Goal: Task Accomplishment & Management: Use online tool/utility

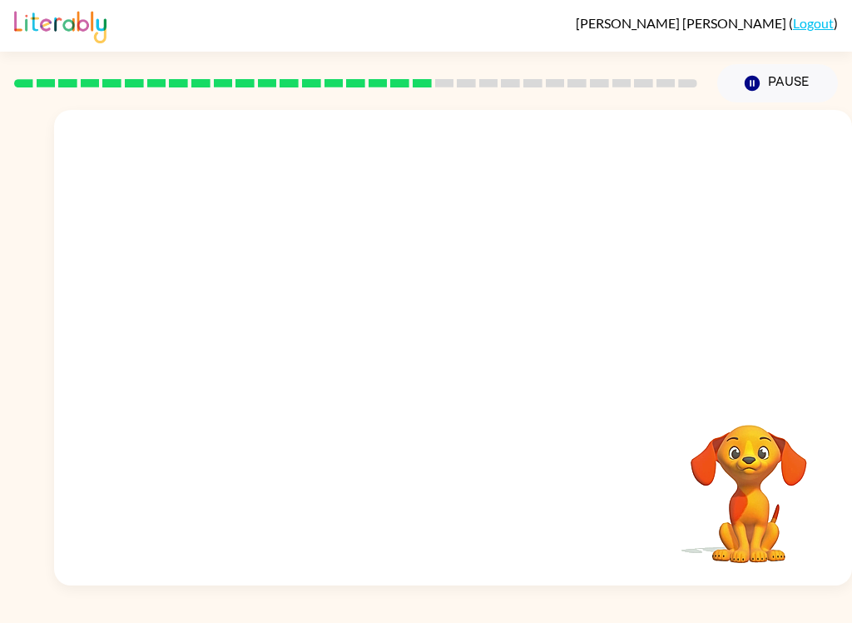
click at [414, 268] on video "Your browser must support playing .mp4 files to use Literably. Please try using…" at bounding box center [453, 250] width 798 height 280
click at [402, 255] on video "Your browser must support playing .mp4 files to use Literably. Please try using…" at bounding box center [453, 250] width 798 height 280
click at [409, 258] on video "Your browser must support playing .mp4 files to use Literably. Please try using…" at bounding box center [453, 250] width 798 height 280
click at [477, 354] on div at bounding box center [453, 355] width 107 height 61
click at [479, 351] on div at bounding box center [453, 355] width 107 height 61
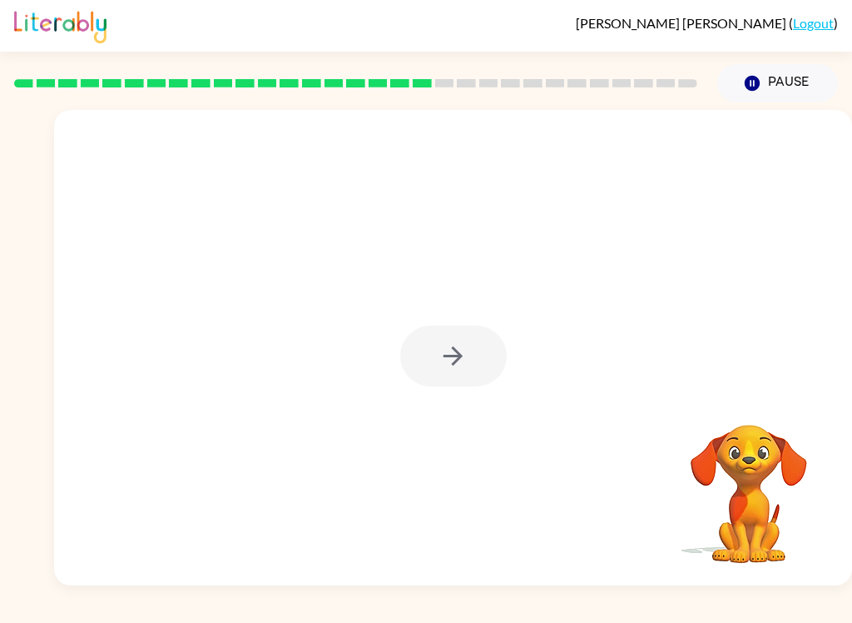
click at [477, 354] on div at bounding box center [453, 355] width 107 height 61
click at [449, 373] on div at bounding box center [453, 355] width 107 height 61
click at [454, 384] on div at bounding box center [453, 355] width 107 height 61
click at [459, 365] on div at bounding box center [453, 355] width 107 height 61
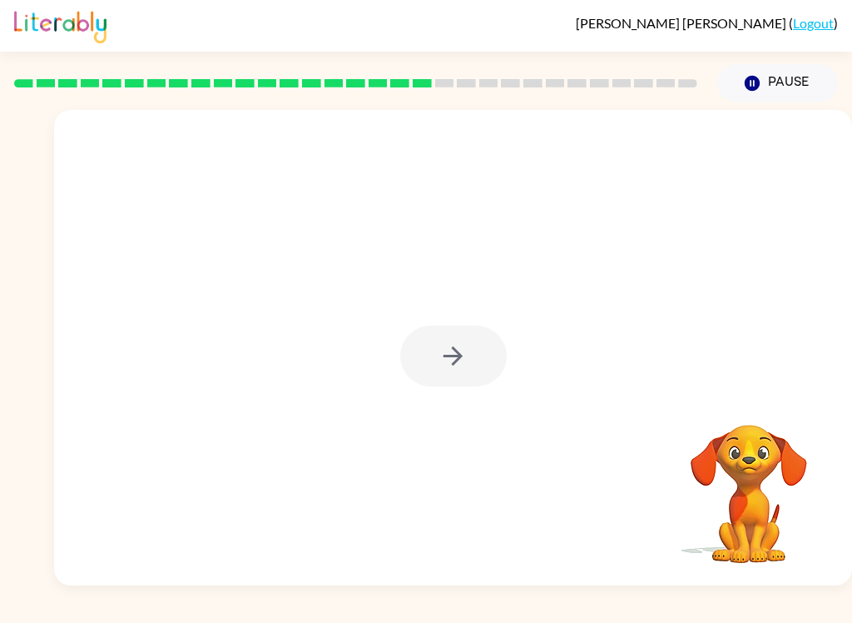
click at [449, 370] on div at bounding box center [453, 355] width 107 height 61
click at [468, 365] on button "button" at bounding box center [453, 355] width 107 height 61
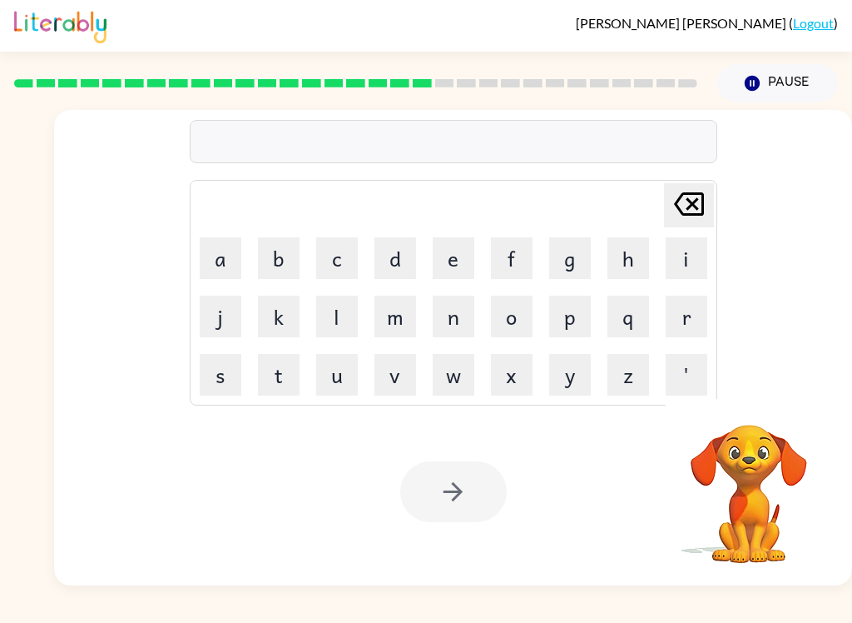
click at [402, 245] on button "d" at bounding box center [396, 258] width 42 height 42
click at [684, 201] on icon at bounding box center [689, 203] width 30 height 23
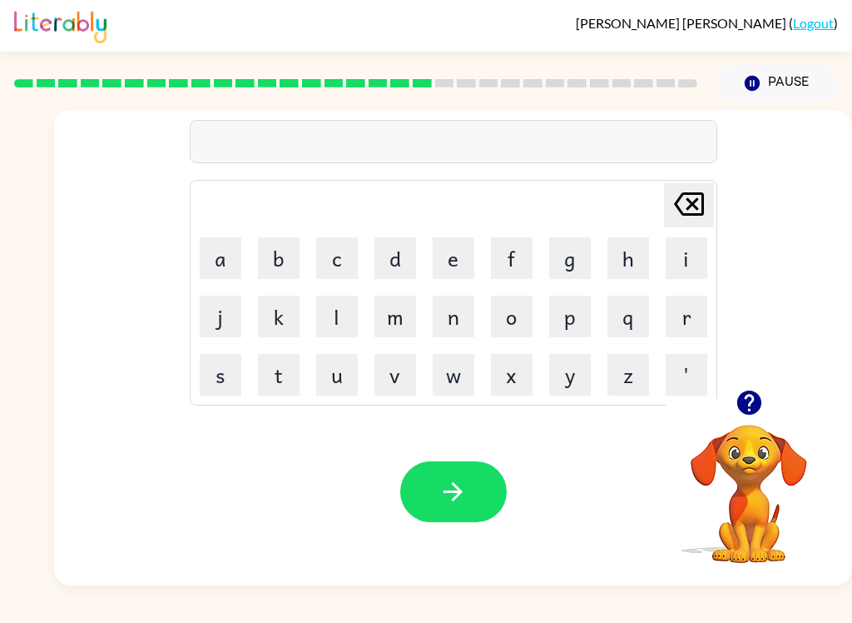
click at [394, 260] on button "d" at bounding box center [396, 258] width 42 height 42
click at [690, 251] on button "i" at bounding box center [687, 258] width 42 height 42
click at [225, 370] on button "s" at bounding box center [221, 375] width 42 height 42
click at [574, 310] on button "p" at bounding box center [570, 316] width 42 height 42
click at [339, 319] on button "l" at bounding box center [337, 316] width 42 height 42
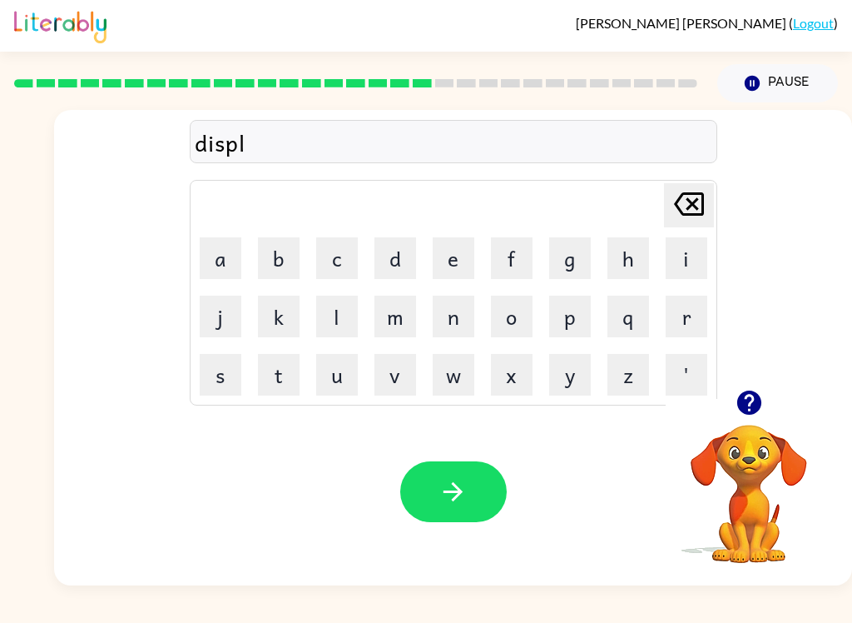
click at [211, 255] on button "a" at bounding box center [221, 258] width 42 height 42
click at [571, 374] on button "y" at bounding box center [570, 375] width 42 height 42
click at [467, 499] on icon "button" at bounding box center [453, 491] width 29 height 29
click at [761, 415] on icon "button" at bounding box center [749, 402] width 29 height 29
click at [399, 246] on button "d" at bounding box center [396, 258] width 42 height 42
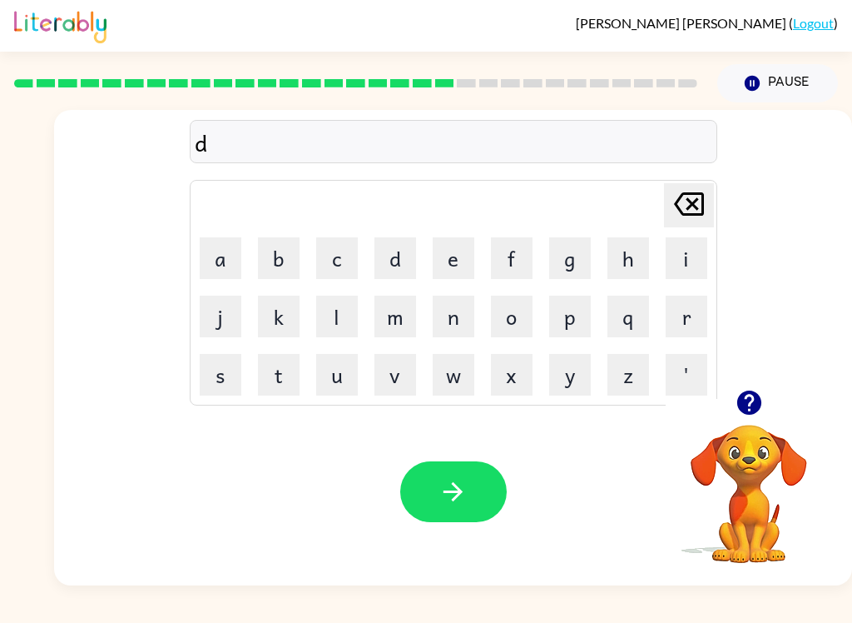
click at [345, 378] on button "u" at bounding box center [337, 375] width 42 height 42
click at [219, 374] on button "s" at bounding box center [221, 375] width 42 height 42
click at [283, 366] on button "t" at bounding box center [279, 375] width 42 height 42
click at [469, 255] on button "e" at bounding box center [454, 258] width 42 height 42
click at [388, 258] on button "d" at bounding box center [396, 258] width 42 height 42
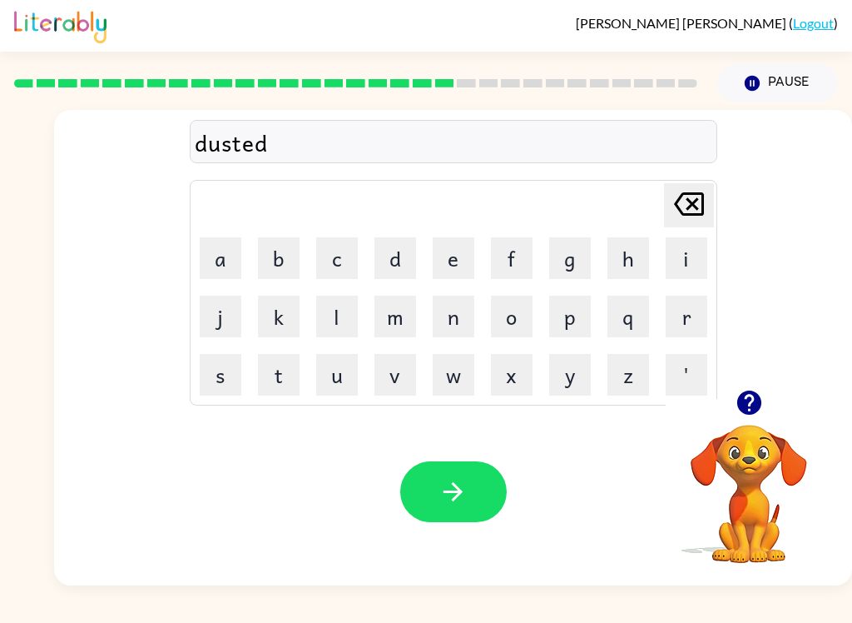
click at [484, 496] on button "button" at bounding box center [453, 491] width 107 height 61
click at [755, 394] on icon "button" at bounding box center [749, 402] width 24 height 24
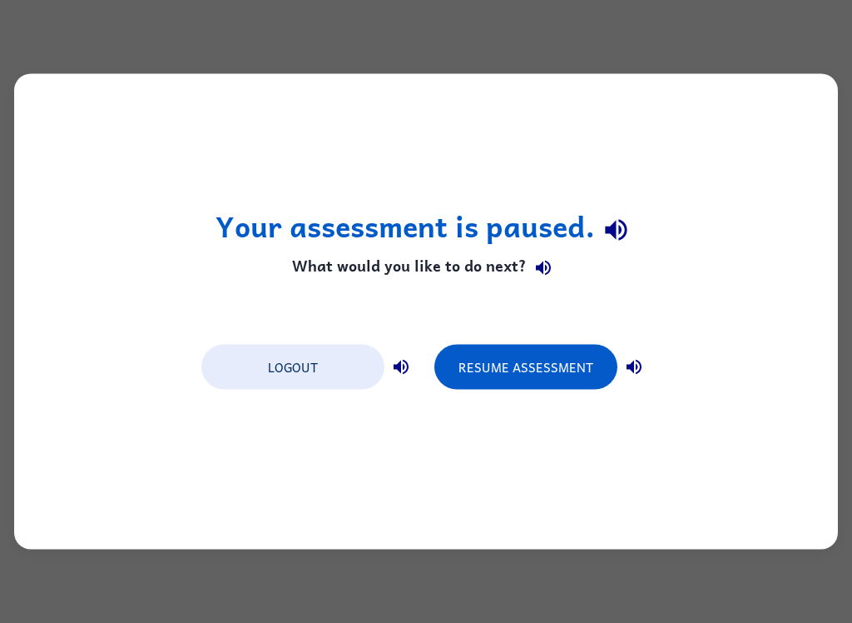
click at [561, 380] on button "Resume Assessment" at bounding box center [525, 367] width 183 height 45
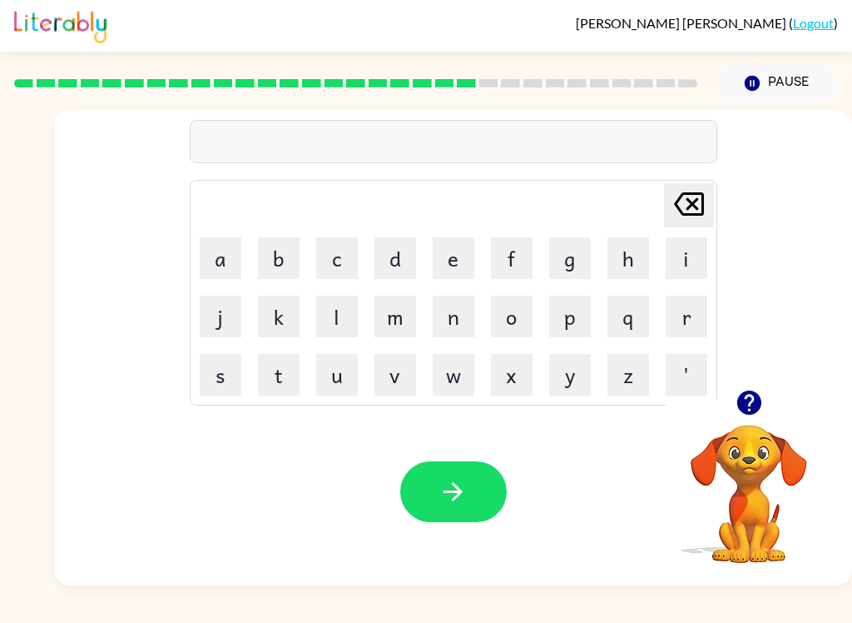
click at [754, 398] on icon "button" at bounding box center [749, 402] width 24 height 24
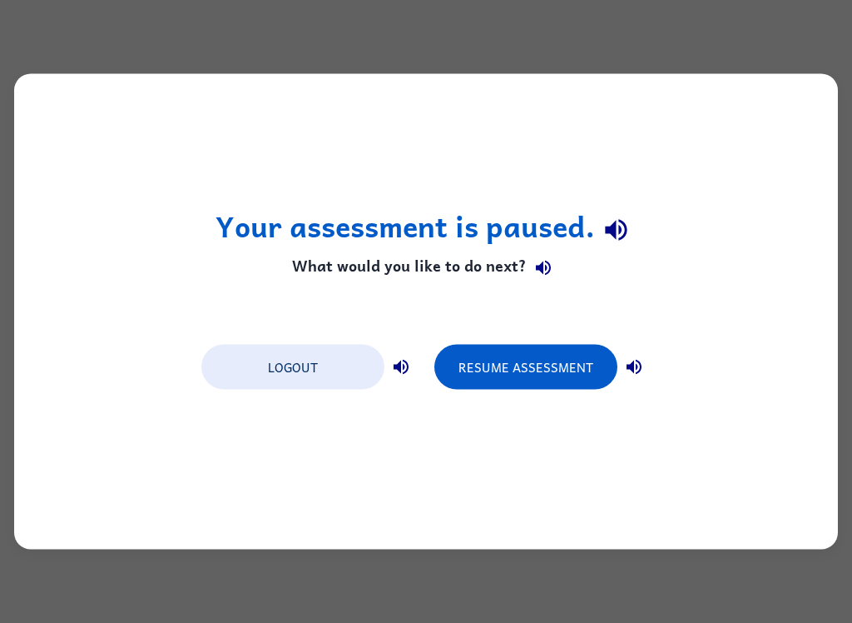
click at [49, 68] on div "Your assessment is paused. What would you like to do next? Logout Resume Assess…" at bounding box center [426, 311] width 852 height 623
click at [27, 313] on div "Your assessment is paused. What would you like to do next? Logout Resume Assess…" at bounding box center [426, 311] width 824 height 475
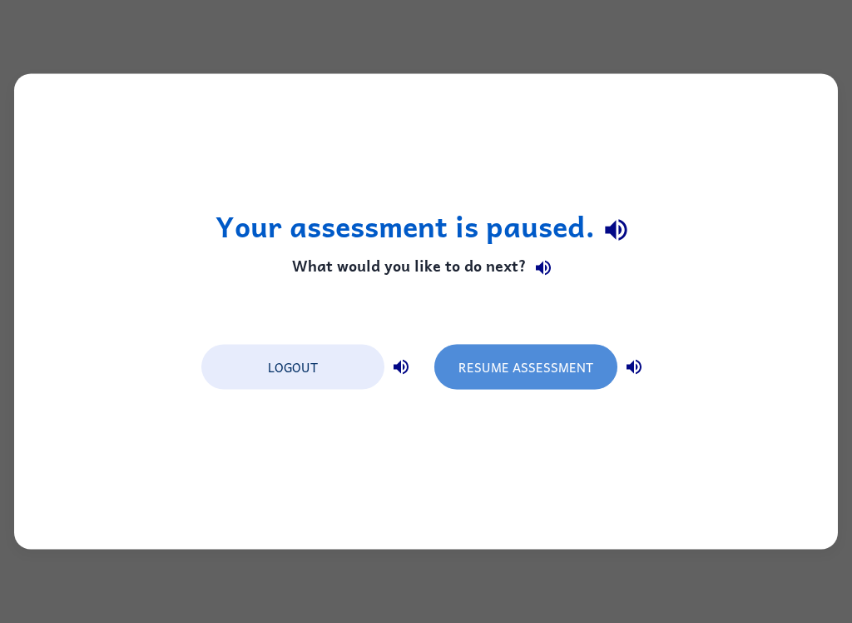
click at [533, 357] on button "Resume Assessment" at bounding box center [525, 367] width 183 height 45
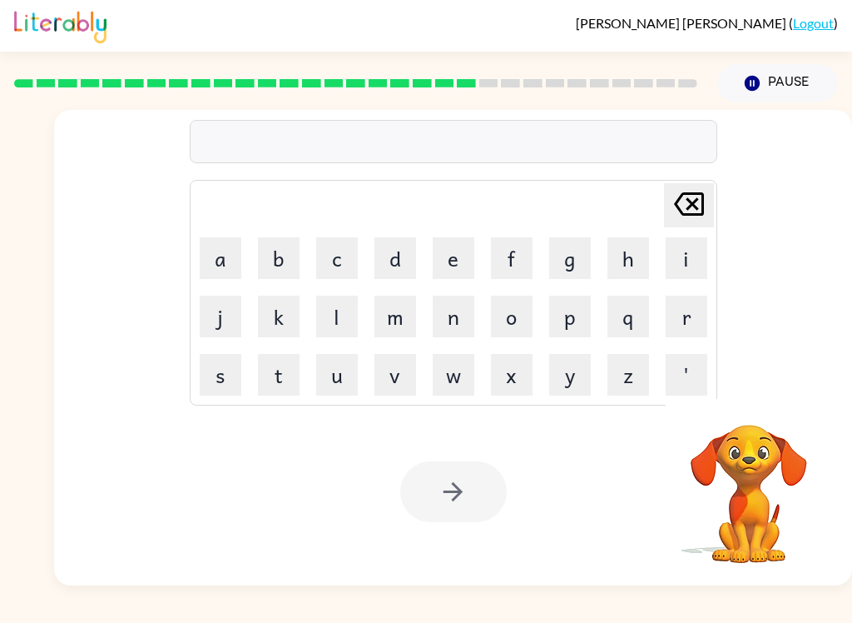
click at [221, 379] on button "s" at bounding box center [221, 375] width 42 height 42
click at [454, 264] on button "e" at bounding box center [454, 258] width 42 height 42
click at [452, 317] on button "n" at bounding box center [454, 316] width 42 height 42
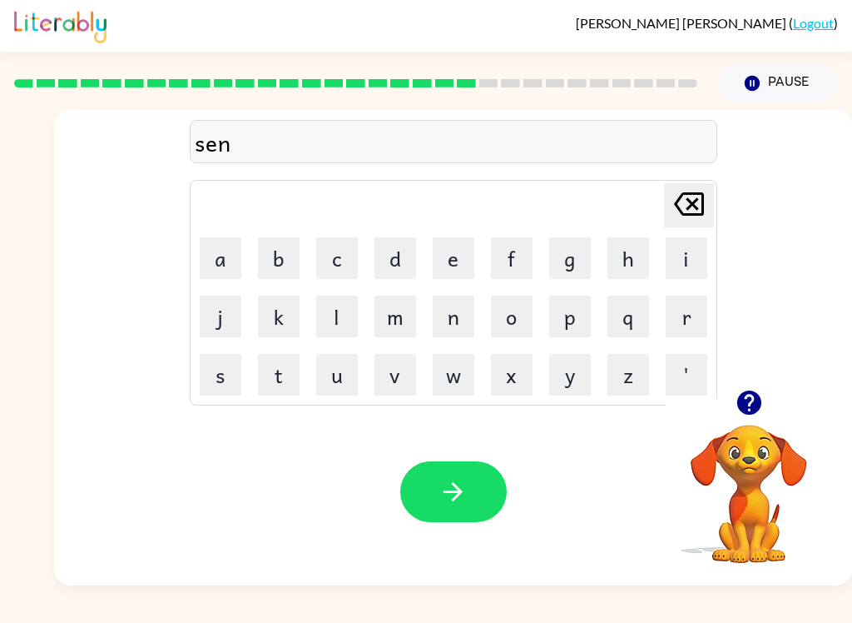
click at [690, 261] on button "i" at bounding box center [687, 258] width 42 height 42
click at [686, 188] on icon "[PERSON_NAME] last character input" at bounding box center [689, 204] width 40 height 40
click at [747, 67] on button "Pause Pause" at bounding box center [777, 83] width 121 height 38
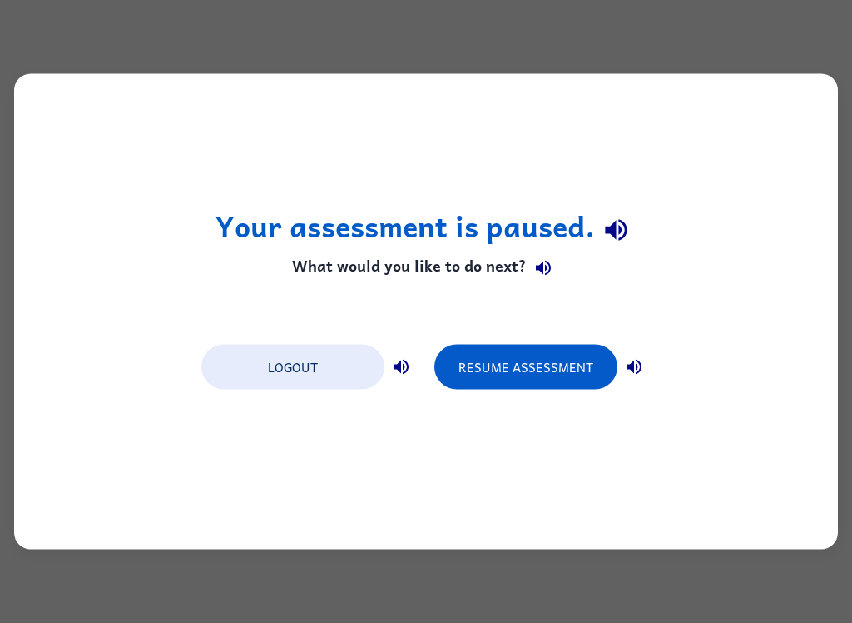
click at [558, 349] on button "Resume Assessment" at bounding box center [525, 367] width 183 height 45
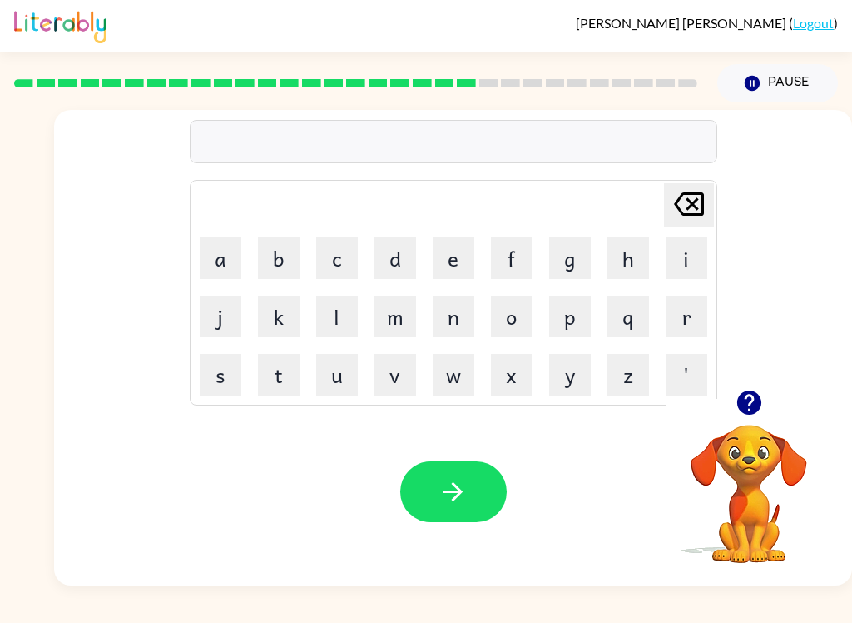
click at [228, 376] on button "s" at bounding box center [221, 375] width 42 height 42
click at [449, 250] on button "e" at bounding box center [454, 258] width 42 height 42
click at [802, 588] on div "[PERSON_NAME] ( Logout ) Pause Pause se Delete Delete last character input a b …" at bounding box center [426, 311] width 852 height 623
click at [455, 330] on button "n" at bounding box center [454, 316] width 42 height 42
click at [278, 378] on button "t" at bounding box center [279, 375] width 42 height 42
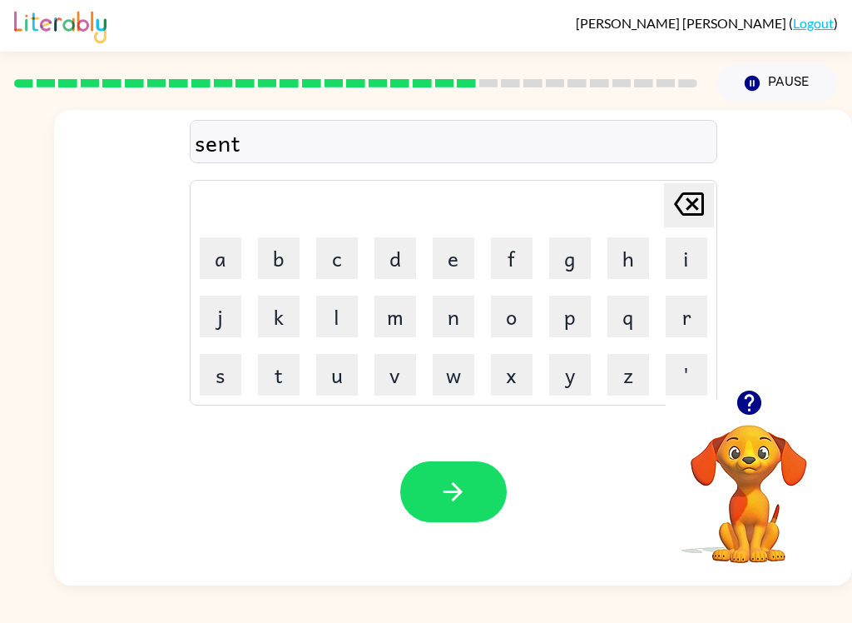
click at [444, 260] on button "e" at bounding box center [454, 258] width 42 height 42
click at [575, 315] on button "p" at bounding box center [570, 316] width 42 height 42
click at [682, 256] on button "i" at bounding box center [687, 258] width 42 height 42
click at [404, 258] on button "d" at bounding box center [396, 258] width 42 height 42
click at [474, 473] on button "button" at bounding box center [453, 491] width 107 height 61
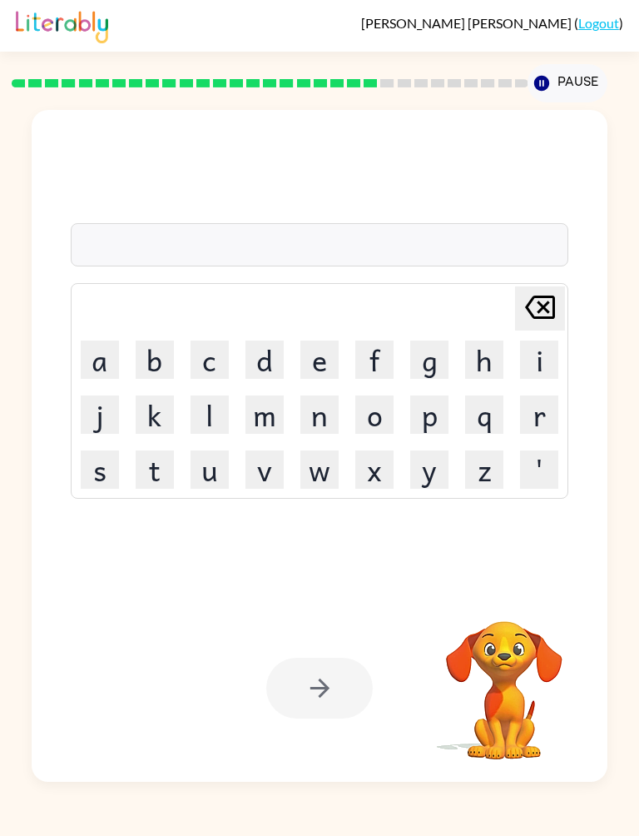
click at [300, 622] on div "[PERSON_NAME] ( Logout ) Pause Pause Delete Delete last character input a b c d…" at bounding box center [319, 418] width 639 height 836
